Goal: Information Seeking & Learning: Learn about a topic

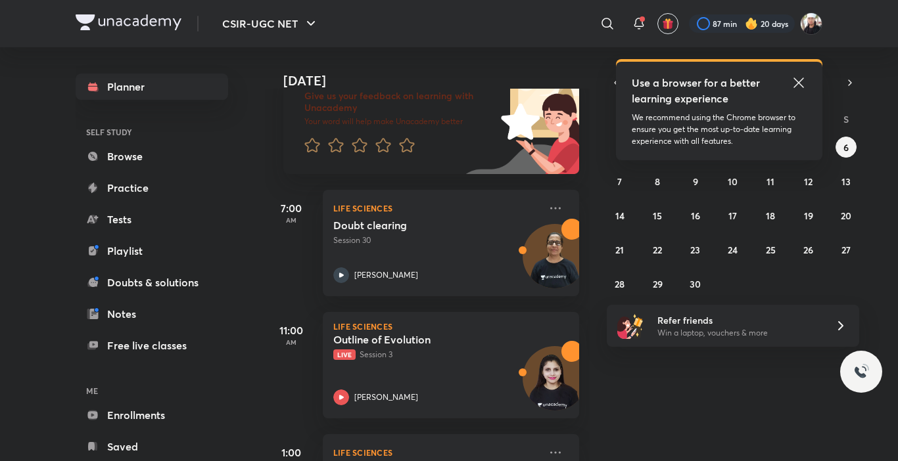
scroll to position [105, 0]
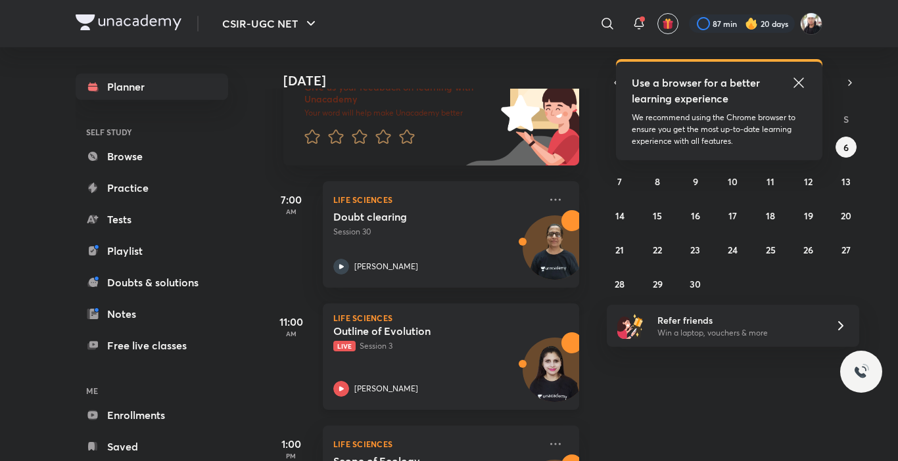
click at [338, 389] on icon at bounding box center [341, 389] width 16 height 16
